Goal: Task Accomplishment & Management: Manage account settings

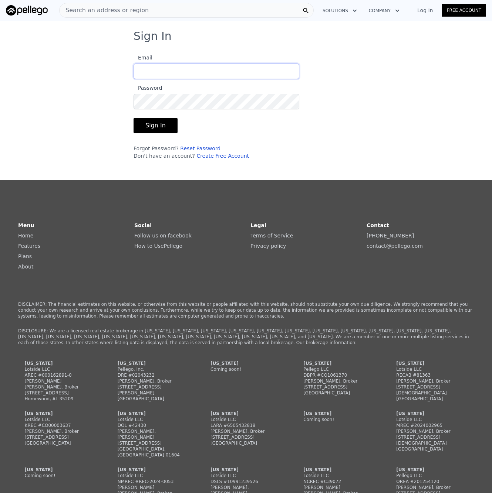
type input "[EMAIL_ADDRESS][DOMAIN_NAME]"
click at [160, 124] on button "Sign In" at bounding box center [155, 125] width 44 height 15
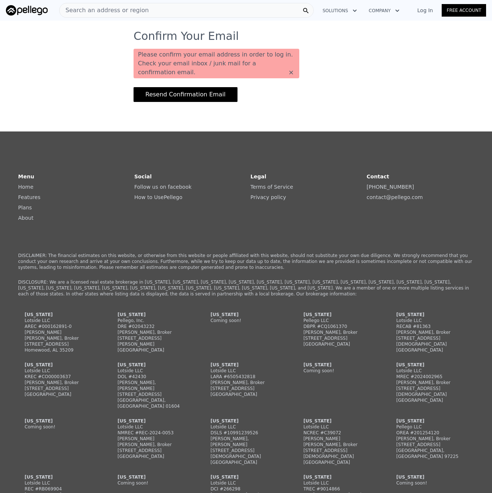
click at [213, 97] on button "Resend Confirmation Email" at bounding box center [185, 94] width 104 height 15
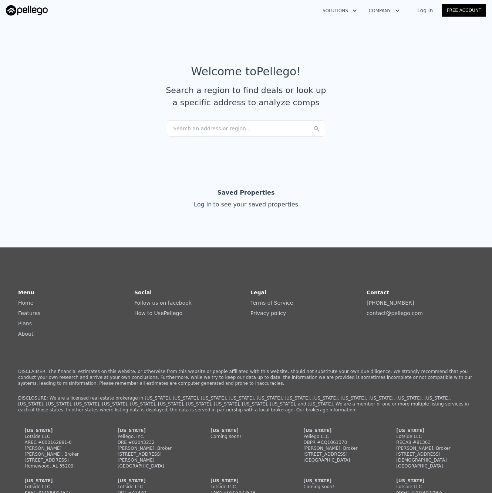
click at [423, 13] on link "Log In" at bounding box center [424, 10] width 33 height 7
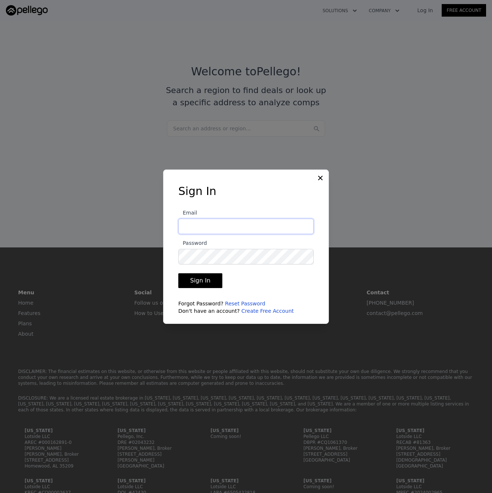
type input "[EMAIL_ADDRESS][DOMAIN_NAME]"
click at [211, 279] on button "Sign In" at bounding box center [200, 280] width 44 height 15
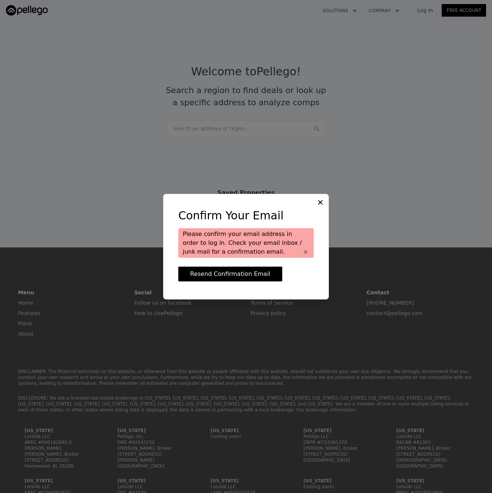
click at [320, 203] on icon at bounding box center [319, 202] width 7 height 7
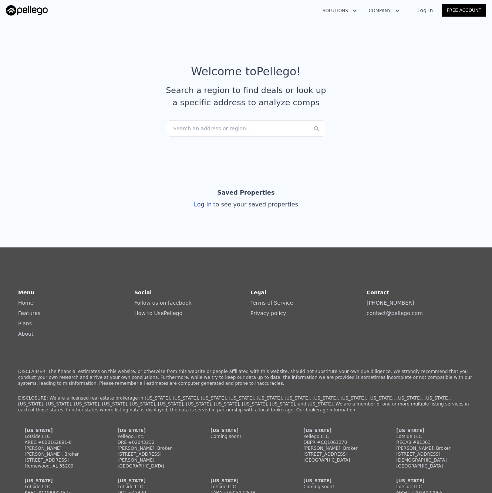
click at [426, 11] on link "Log In" at bounding box center [424, 10] width 33 height 7
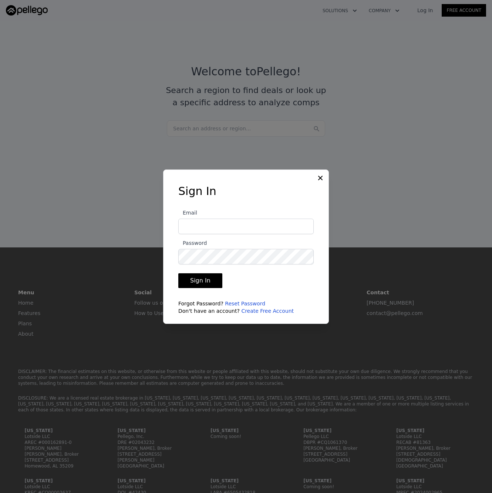
type input "[EMAIL_ADDRESS][DOMAIN_NAME]"
click at [240, 303] on link "Reset Password" at bounding box center [245, 304] width 40 height 6
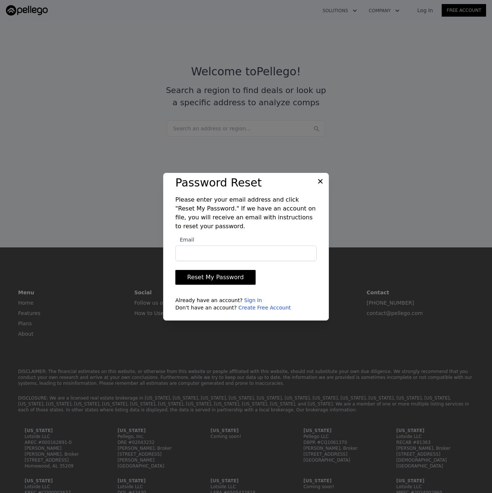
click at [199, 251] on input "Email" at bounding box center [245, 254] width 141 height 16
type input "[EMAIL_ADDRESS][DOMAIN_NAME]"
click at [204, 279] on button "Reset My Password" at bounding box center [215, 277] width 80 height 15
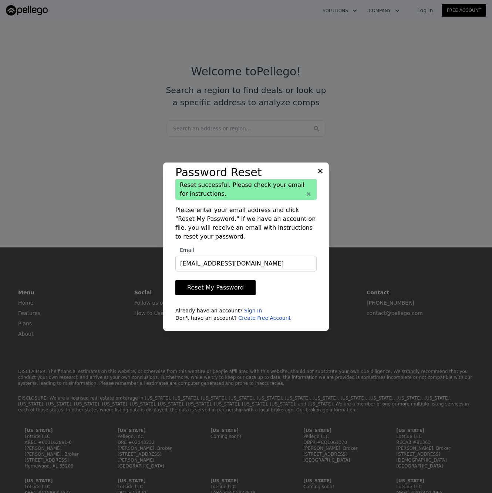
click at [234, 287] on button "Reset My Password" at bounding box center [215, 287] width 80 height 15
